Goal: Task Accomplishment & Management: Use online tool/utility

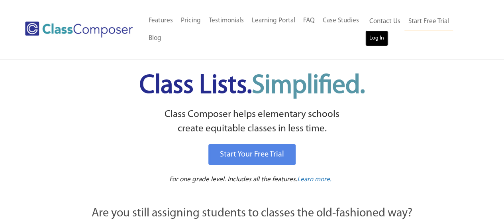
click at [380, 38] on link "Log In" at bounding box center [377, 38] width 23 height 16
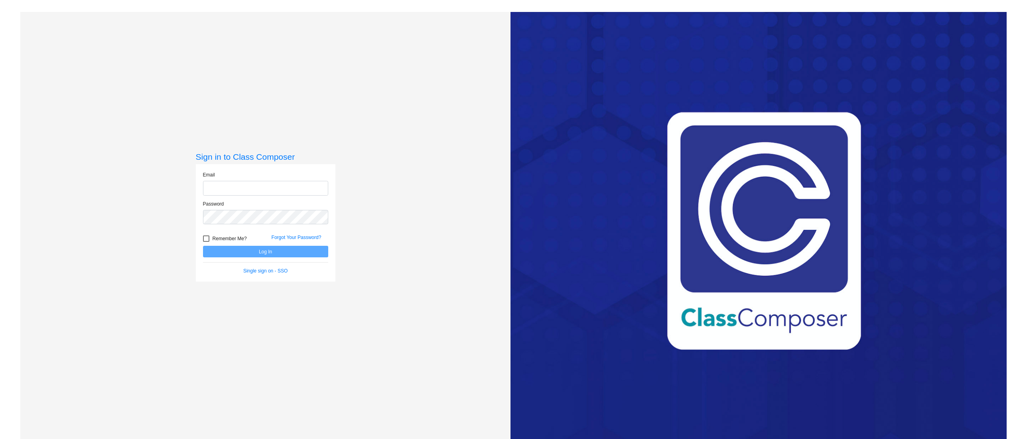
type input "michael.toft@trusd.net"
click at [303, 244] on div "Forgot Your Password?" at bounding box center [300, 240] width 69 height 12
click at [301, 246] on button "Log In" at bounding box center [265, 252] width 125 height 12
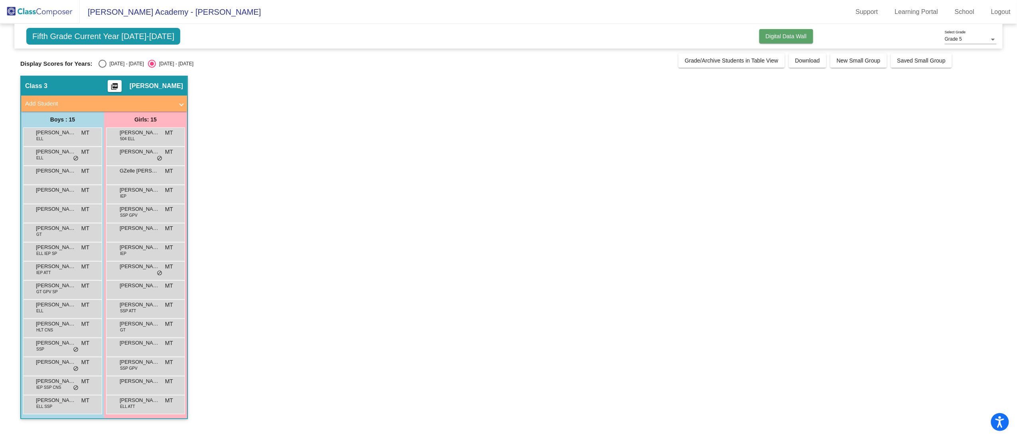
click at [801, 37] on span "Digital Data Wall" at bounding box center [786, 36] width 41 height 6
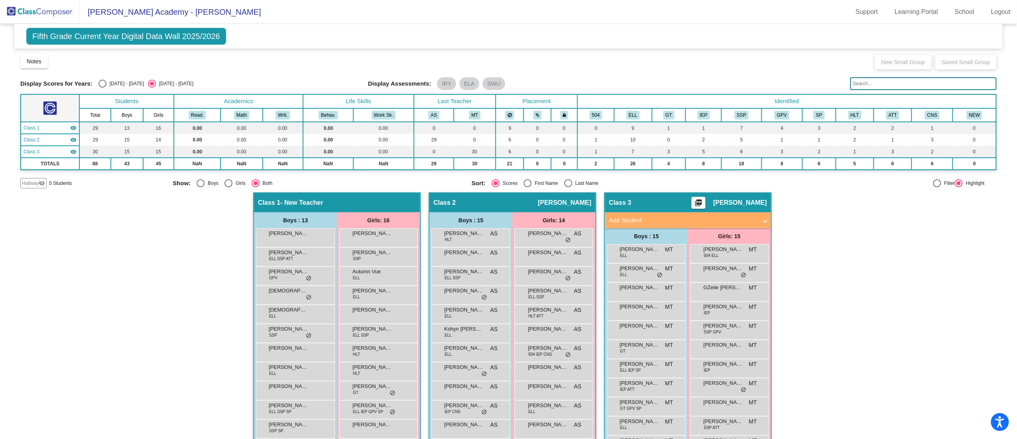
click at [108, 77] on div "Display Scores for Years: 2024 - 2025 2025 - 2026 Grade/Archive Students in Tab…" at bounding box center [508, 120] width 976 height 135
click at [104, 80] on div "Select an option" at bounding box center [102, 84] width 8 height 8
click at [102, 88] on input "2024 - 2025" at bounding box center [102, 88] width 0 height 0
radio input "true"
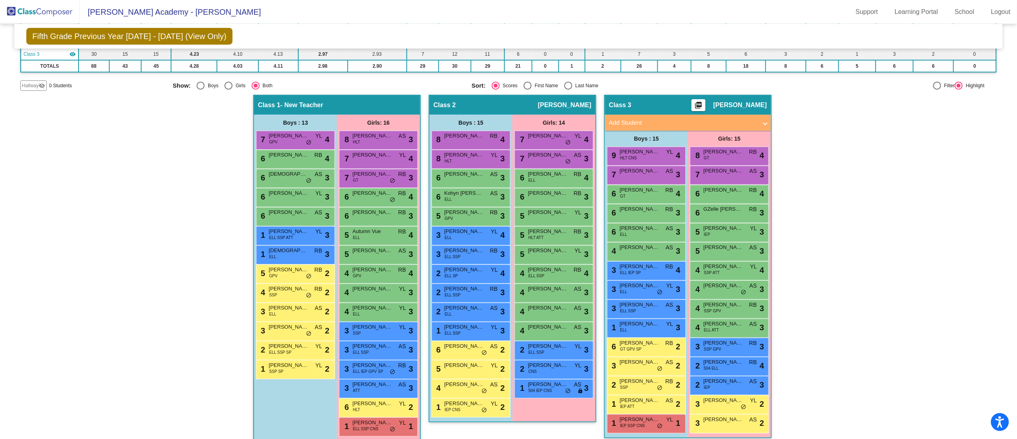
scroll to position [105, 0]
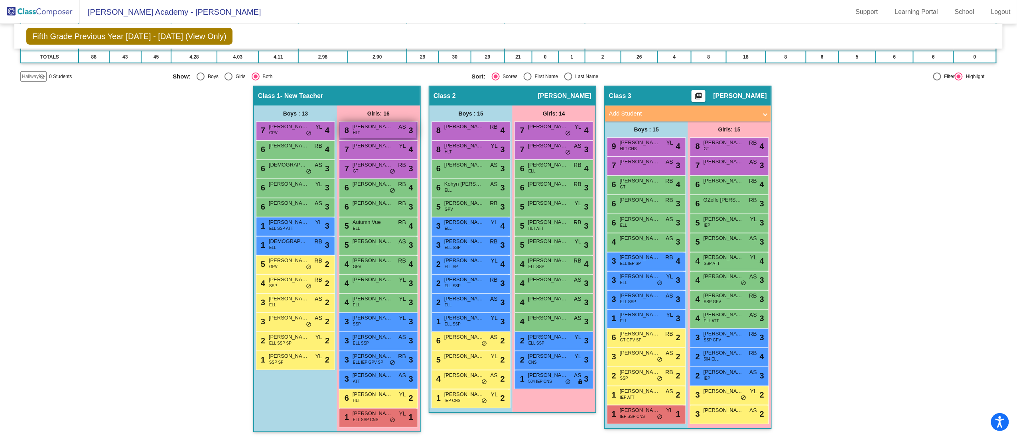
click at [368, 132] on div "8 Eliana Marroquin HLT AS lock do_not_disturb_alt 3" at bounding box center [378, 130] width 76 height 16
click at [1002, 321] on mat-sidenav-content "Grade 5 Select Grade Fifth Grade Previous Year 2024 - 2025 (View Only) Add, Mov…" at bounding box center [508, 231] width 1017 height 415
click at [925, 207] on div "Hallway - Hallway Class picture_as_pdf Add Student First Name Last Name Student…" at bounding box center [508, 263] width 976 height 355
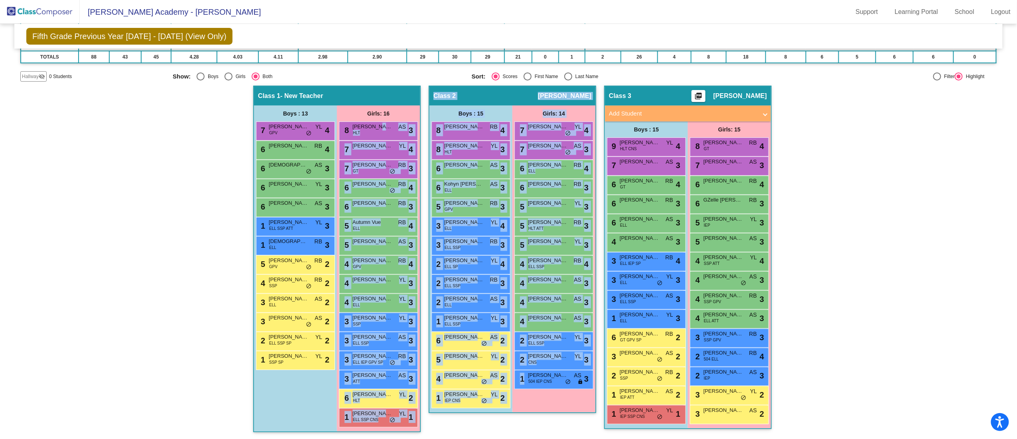
drag, startPoint x: 374, startPoint y: 128, endPoint x: 567, endPoint y: 399, distance: 332.8
click at [567, 399] on div "Hallway - Hallway Class picture_as_pdf Add Student First Name Last Name Student…" at bounding box center [508, 263] width 976 height 355
click at [552, 424] on div "Class 2 picture_as_pdf Adrienne Smith Add Student First Name Last Name Student …" at bounding box center [512, 263] width 167 height 355
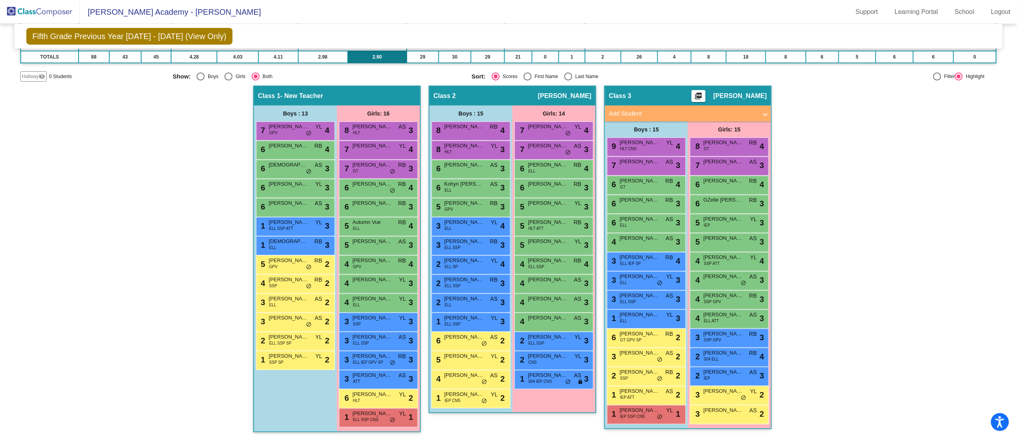
click at [380, 62] on td "2.90" at bounding box center [377, 57] width 59 height 12
click at [389, 136] on div "8 Eliana Marroquin HLT AS lock do_not_disturb_alt 3" at bounding box center [378, 130] width 76 height 16
click at [388, 132] on div "8 Eliana Marroquin HLT AS lock do_not_disturb_alt 3" at bounding box center [378, 130] width 76 height 16
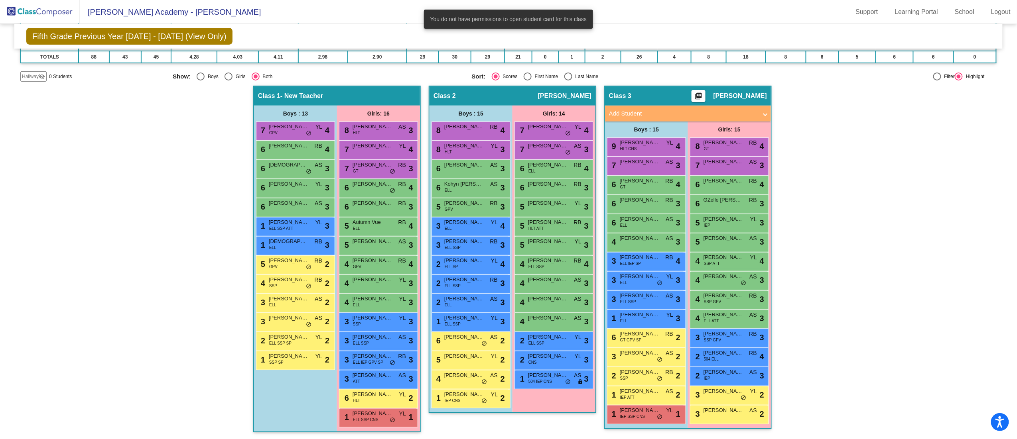
click at [809, 205] on div "Hallway - Hallway Class picture_as_pdf Add Student First Name Last Name Student…" at bounding box center [508, 263] width 976 height 355
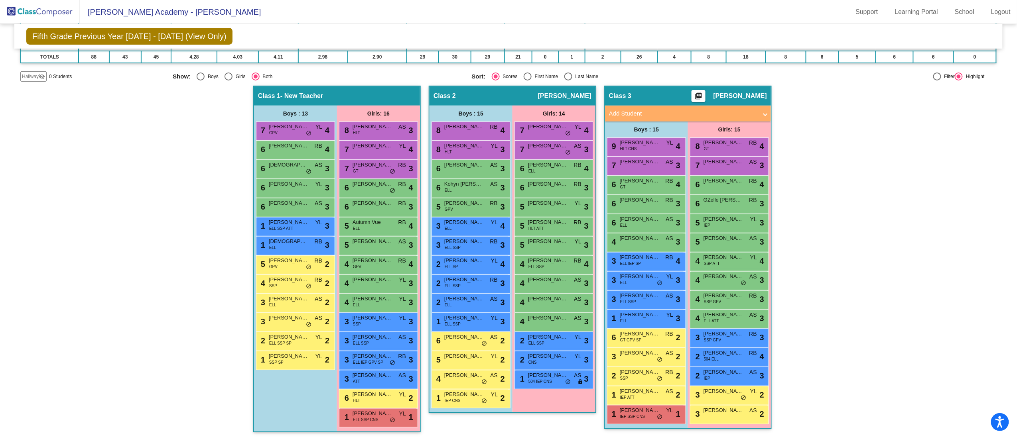
click at [927, 255] on div "Hallway - Hallway Class picture_as_pdf Add Student First Name Last Name Student…" at bounding box center [508, 263] width 976 height 355
